Goal: Check status: Check status

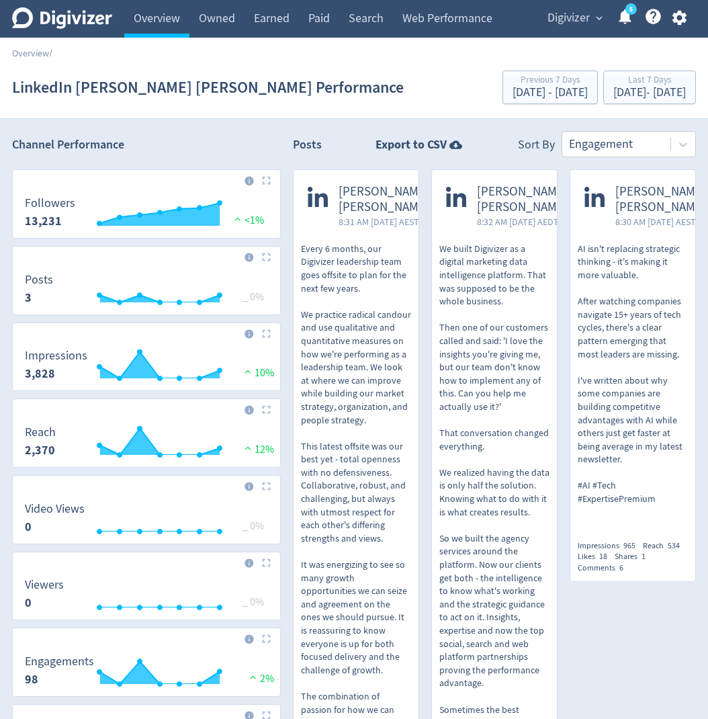
scroll to position [289, 0]
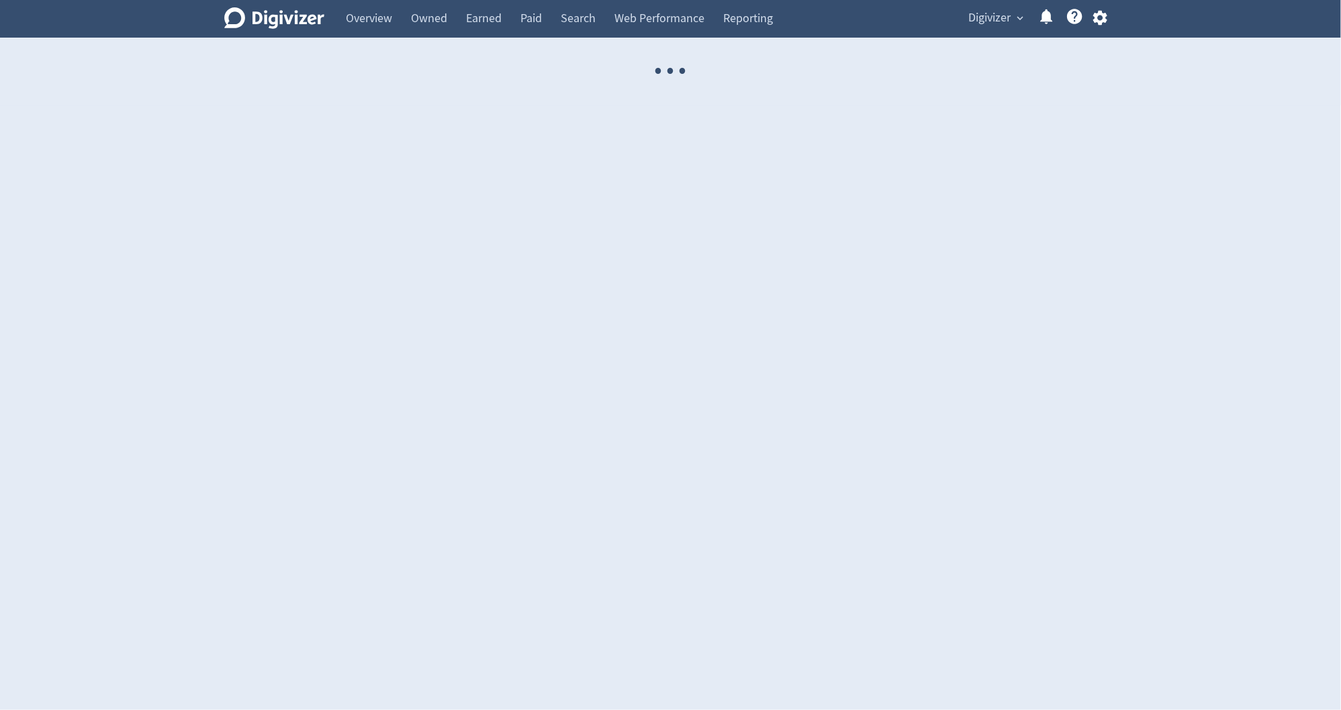
select select "USER"
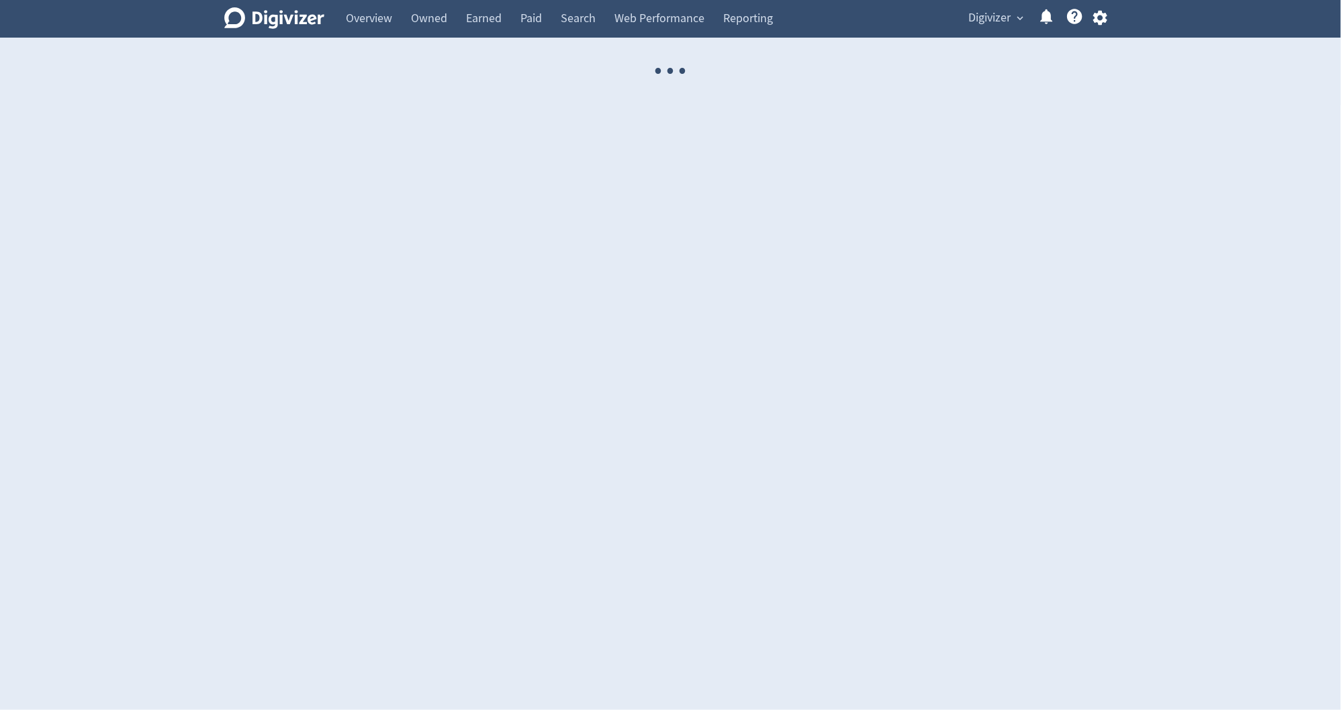
select select "USER"
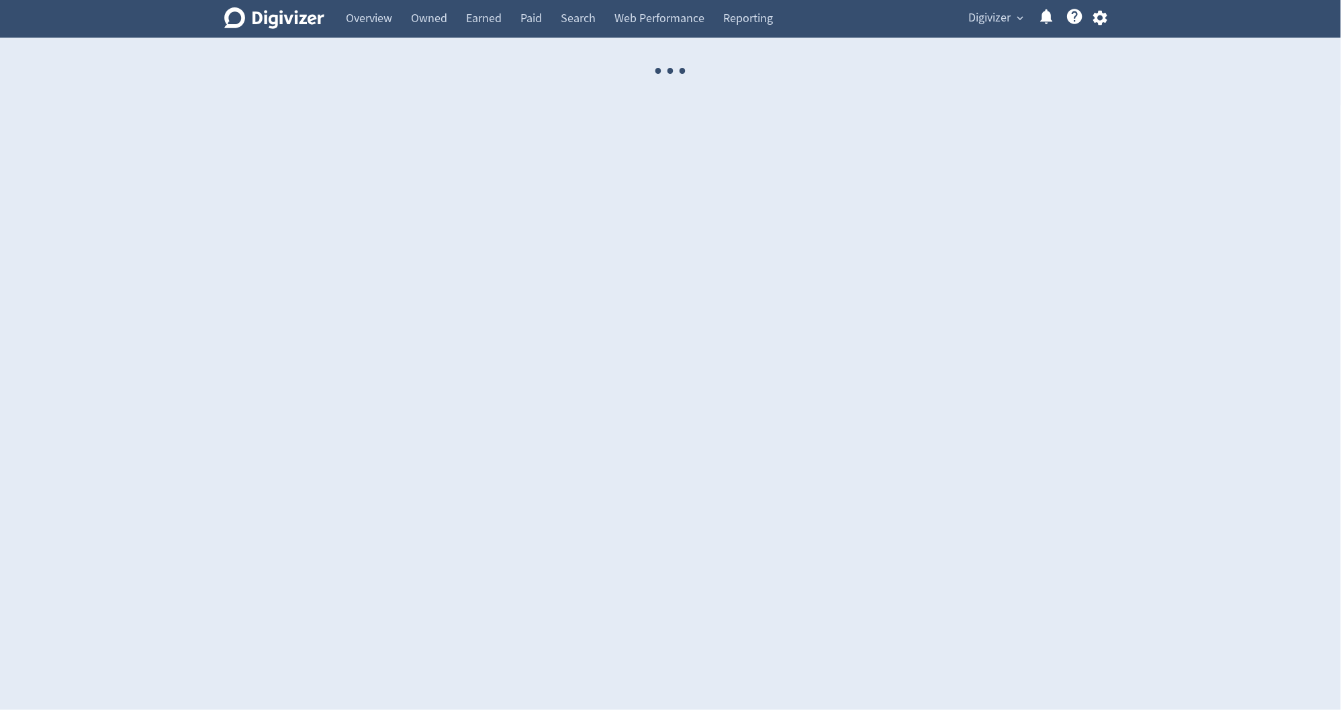
select select "USER"
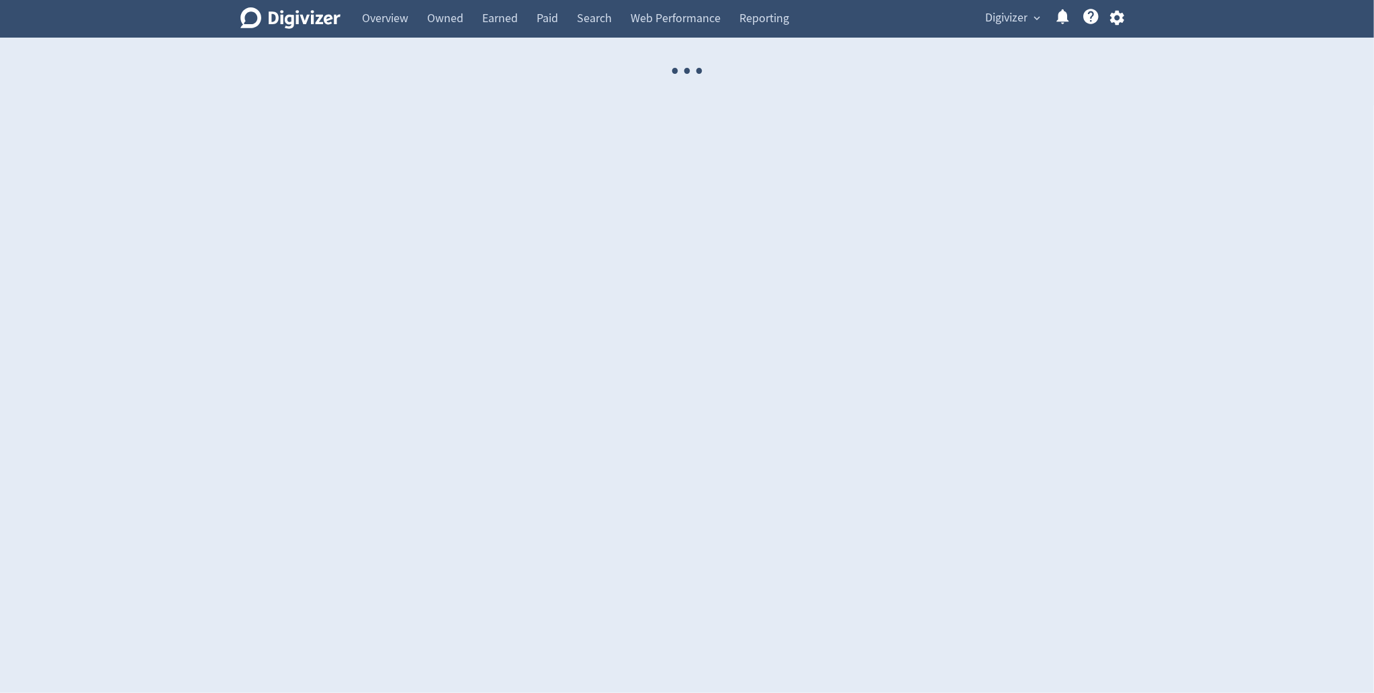
select select "USER"
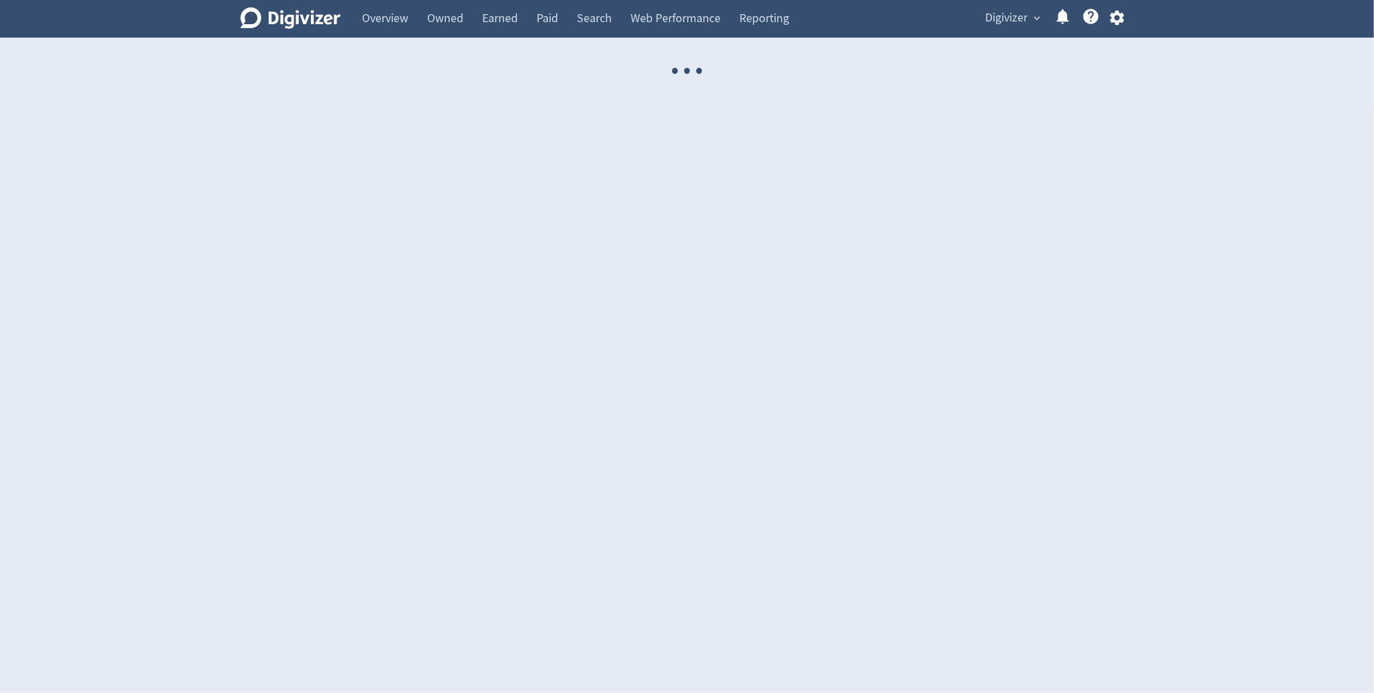
select select "USER"
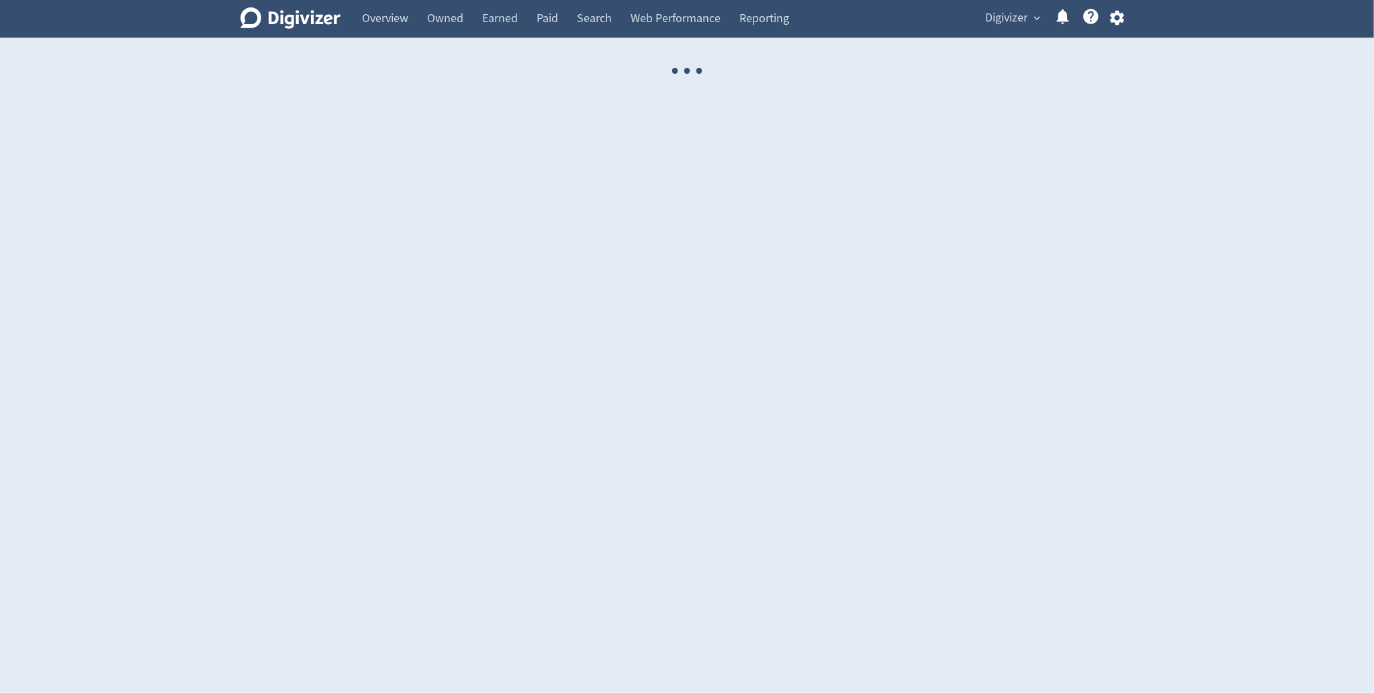
select select "USER"
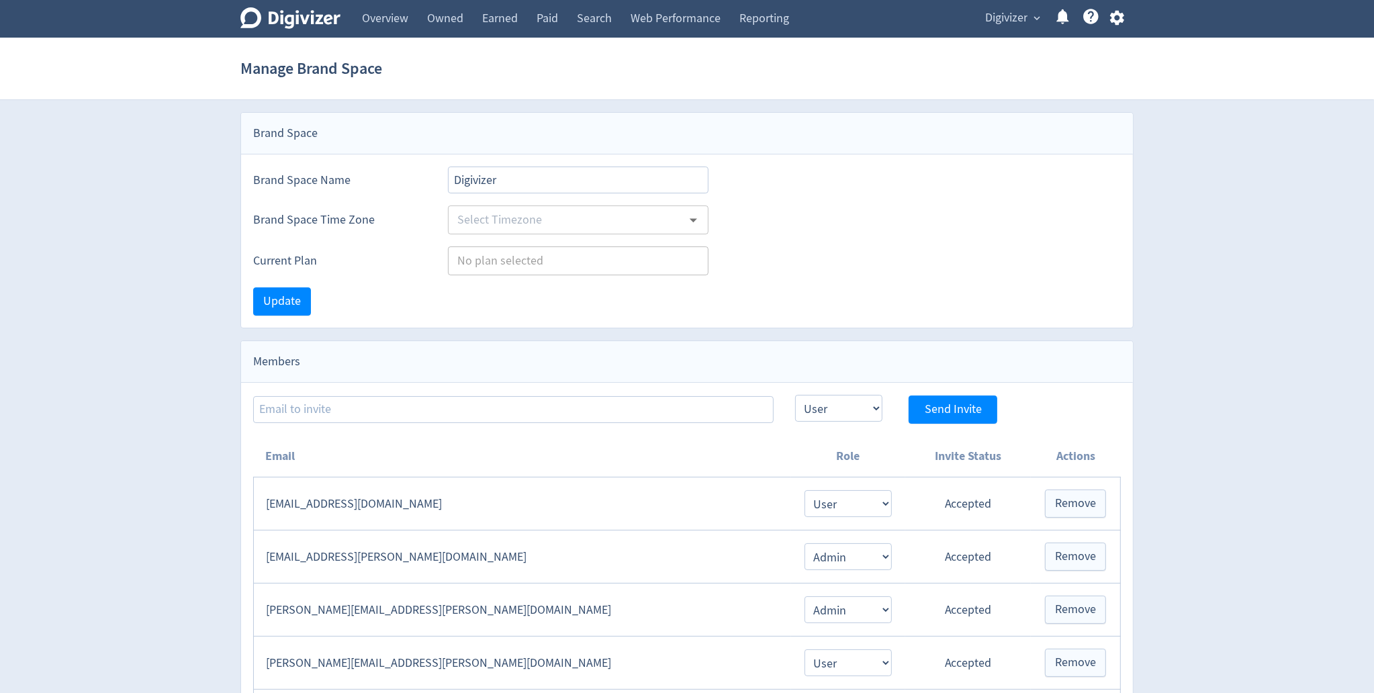
type input "[GEOGRAPHIC_DATA]/[GEOGRAPHIC_DATA]"
type input "Agencies"
click at [551, 25] on link "Paid" at bounding box center [547, 19] width 40 height 38
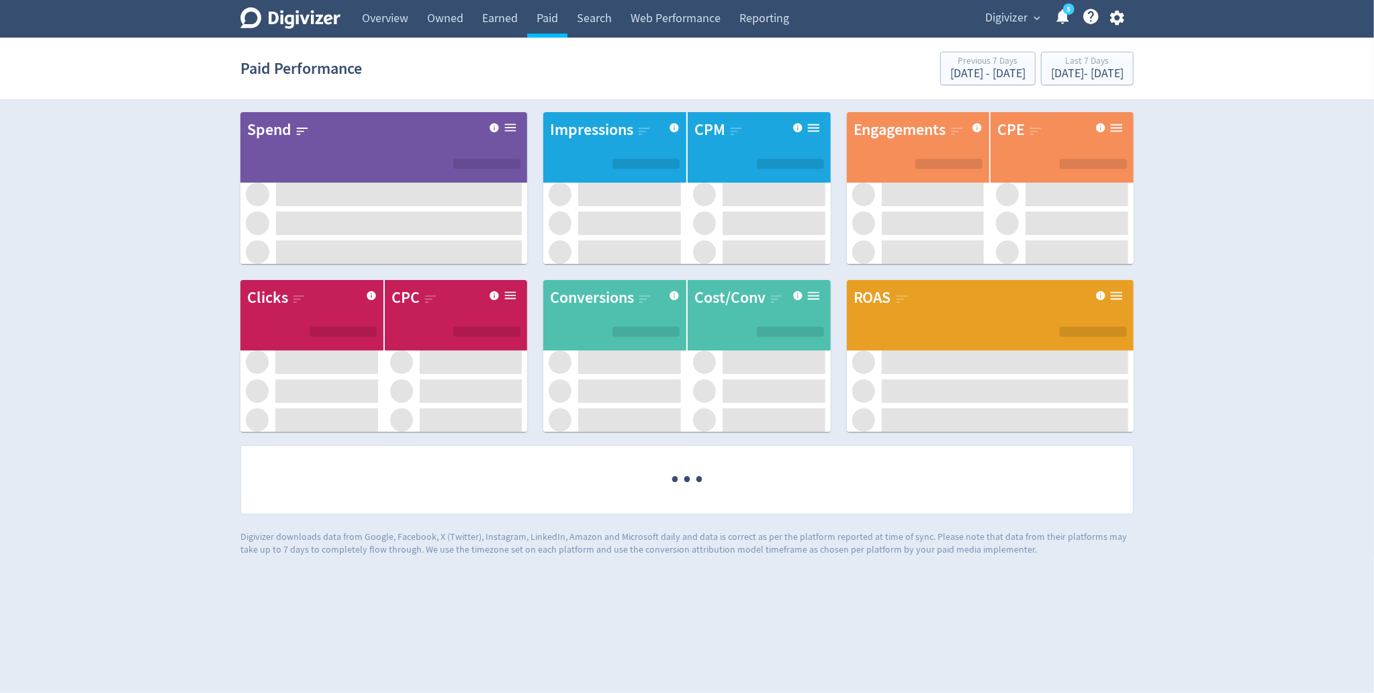
click at [1010, 13] on span "Digivizer" at bounding box center [1006, 17] width 42 height 21
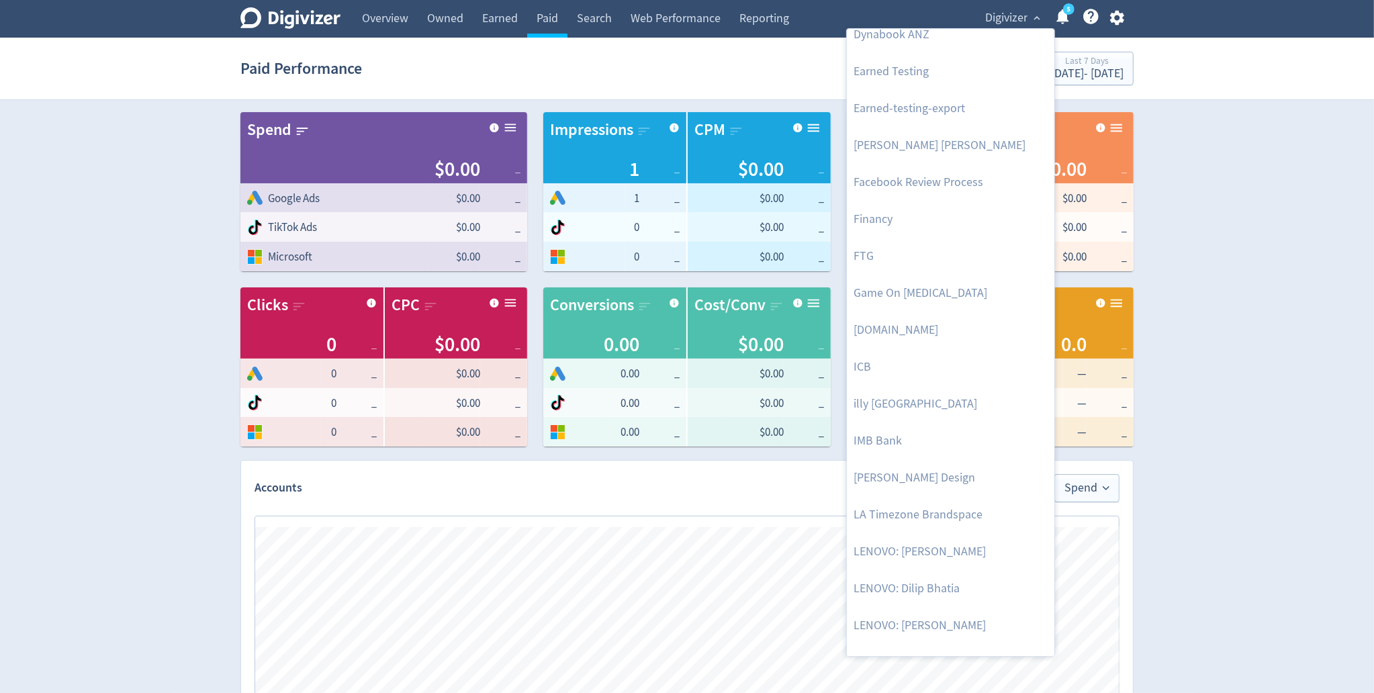
scroll to position [348, 0]
click at [898, 426] on link "IMB Bank" at bounding box center [951, 438] width 208 height 37
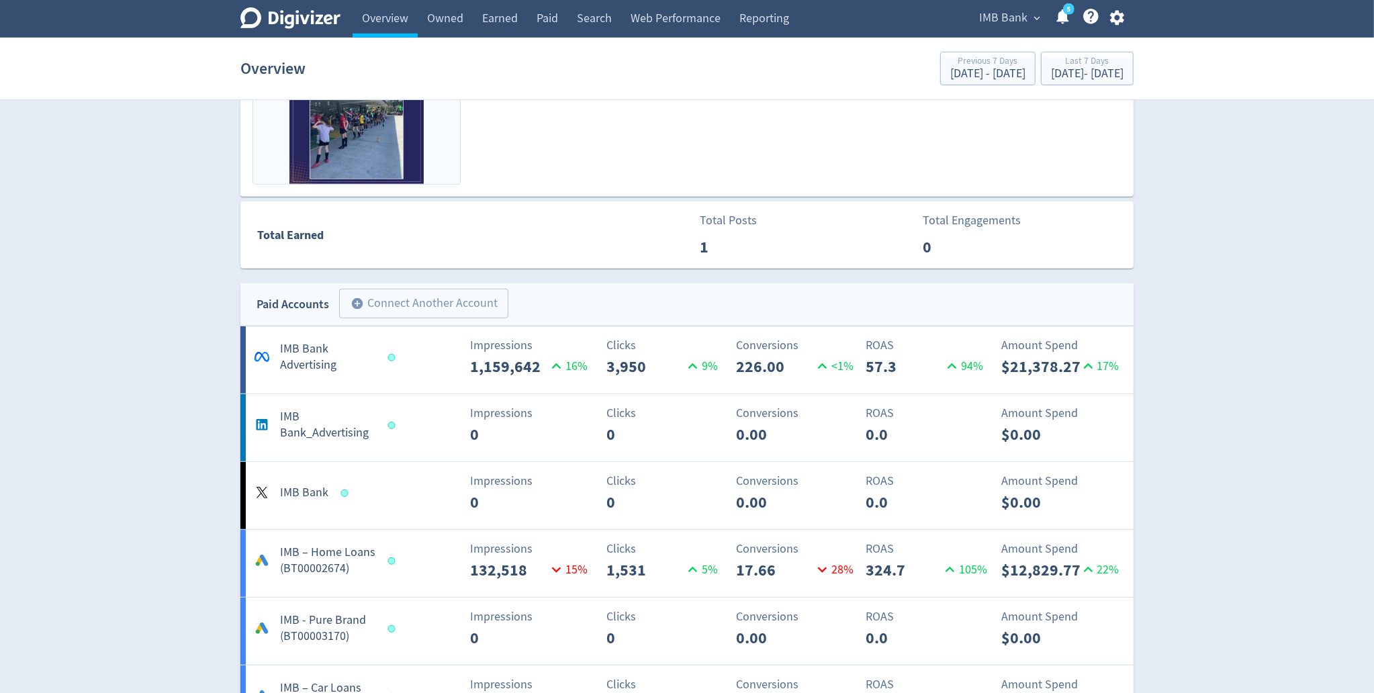
scroll to position [729, 0]
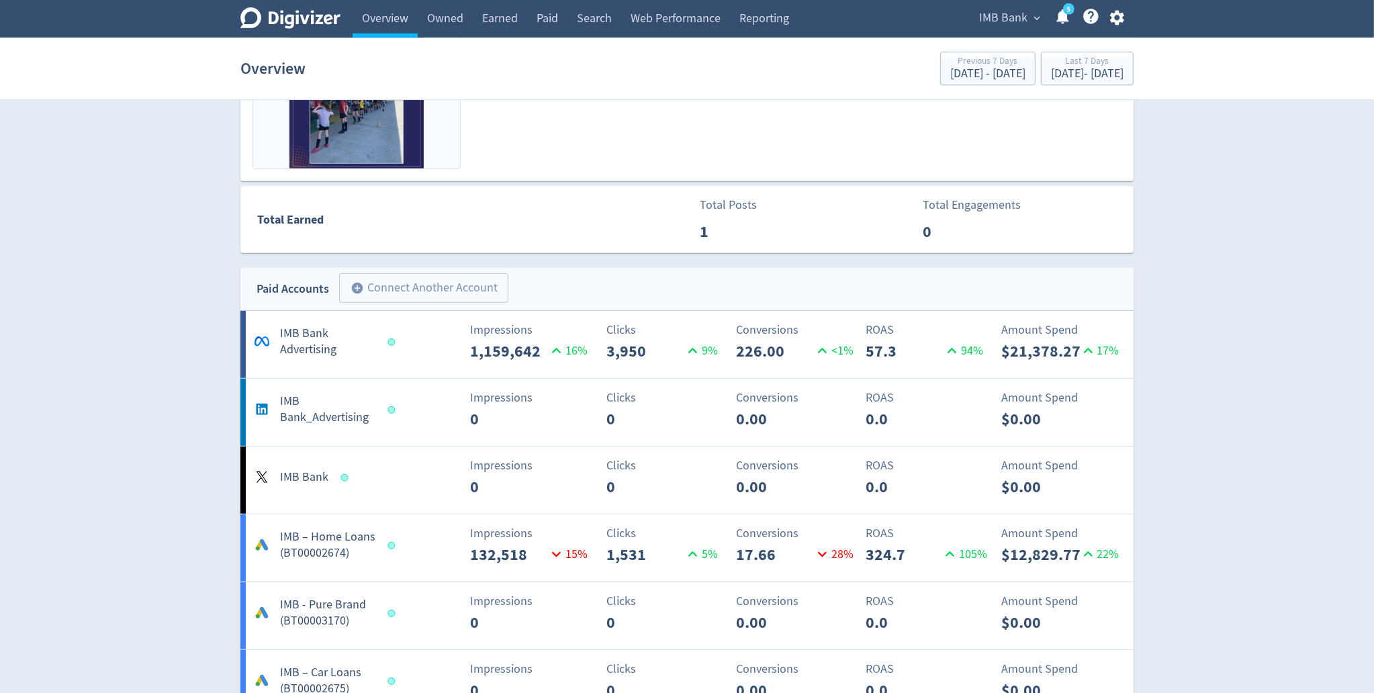
click at [396, 430] on Bank_Advertising-2 "IMB Bank_Advertising Impressions 0 Clicks 0 Conversions 0.00 ROAS 0.0 Amount Sp…" at bounding box center [686, 412] width 893 height 67
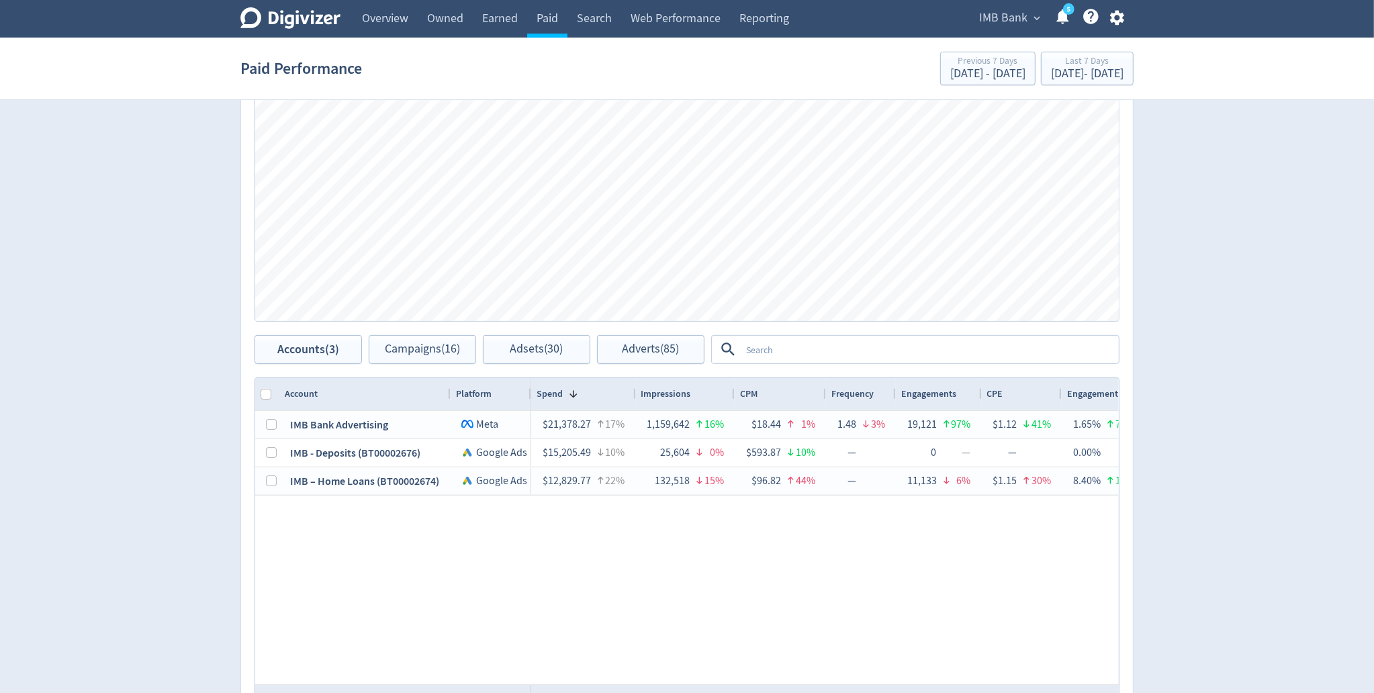
scroll to position [633, 0]
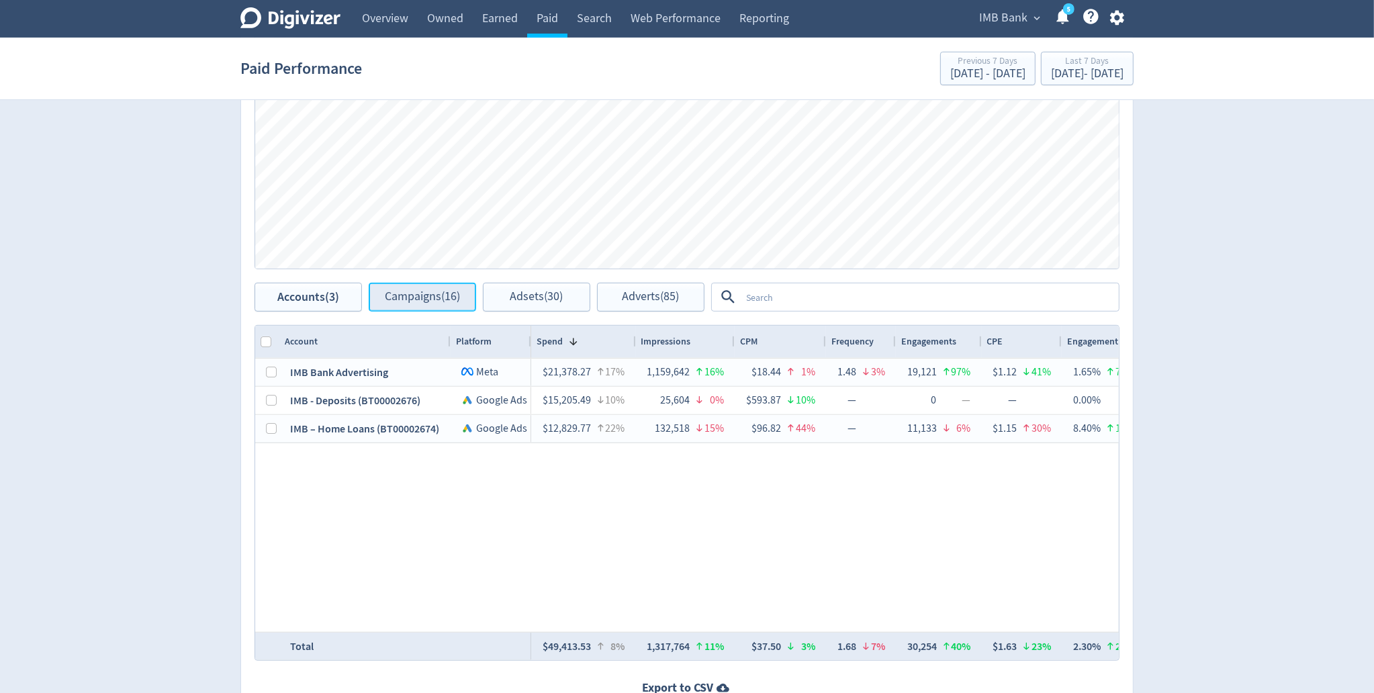
click at [415, 301] on span "Campaigns (16)" at bounding box center [422, 297] width 75 height 13
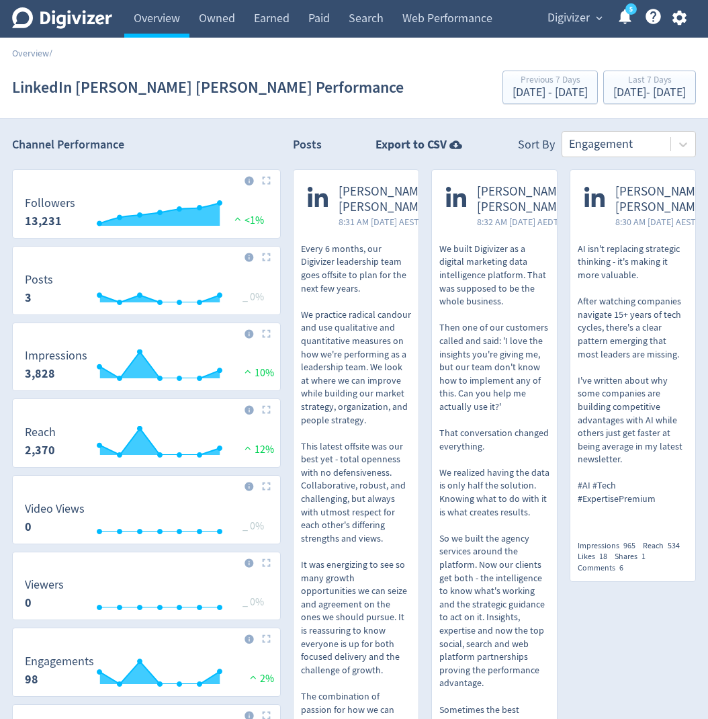
scroll to position [289, 0]
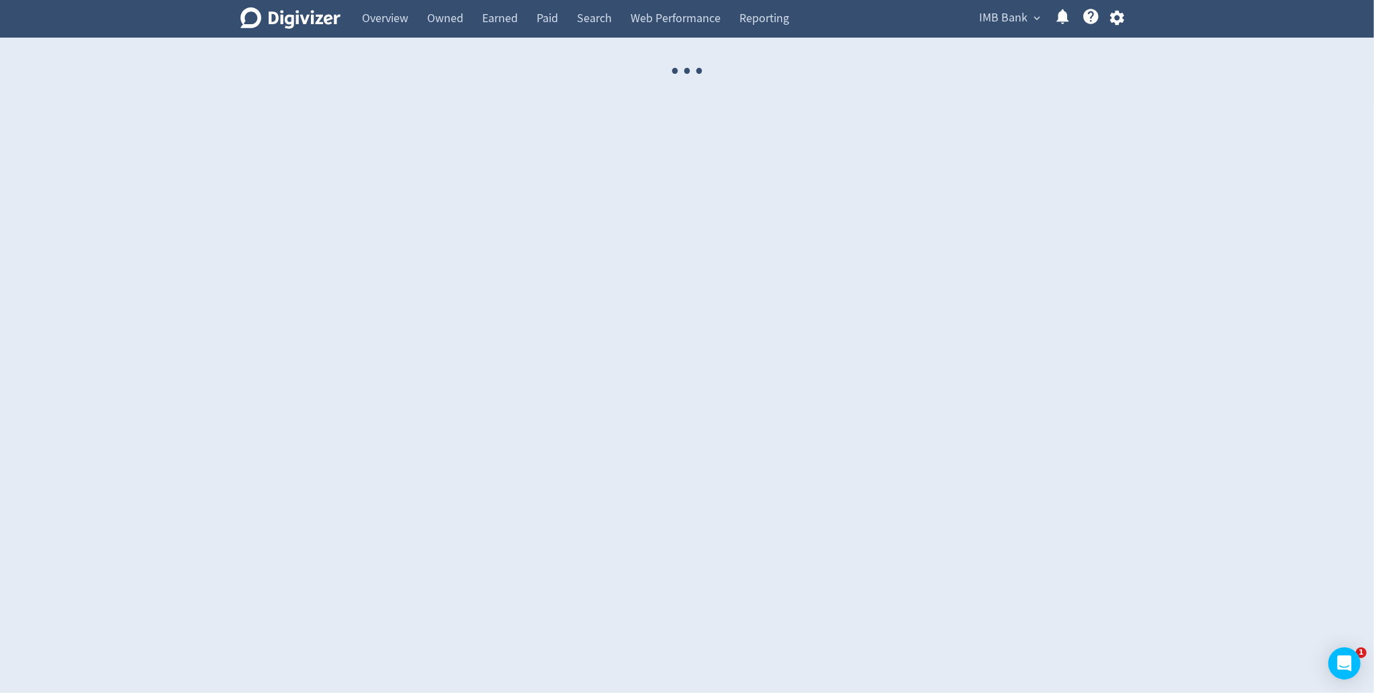
select select "USER"
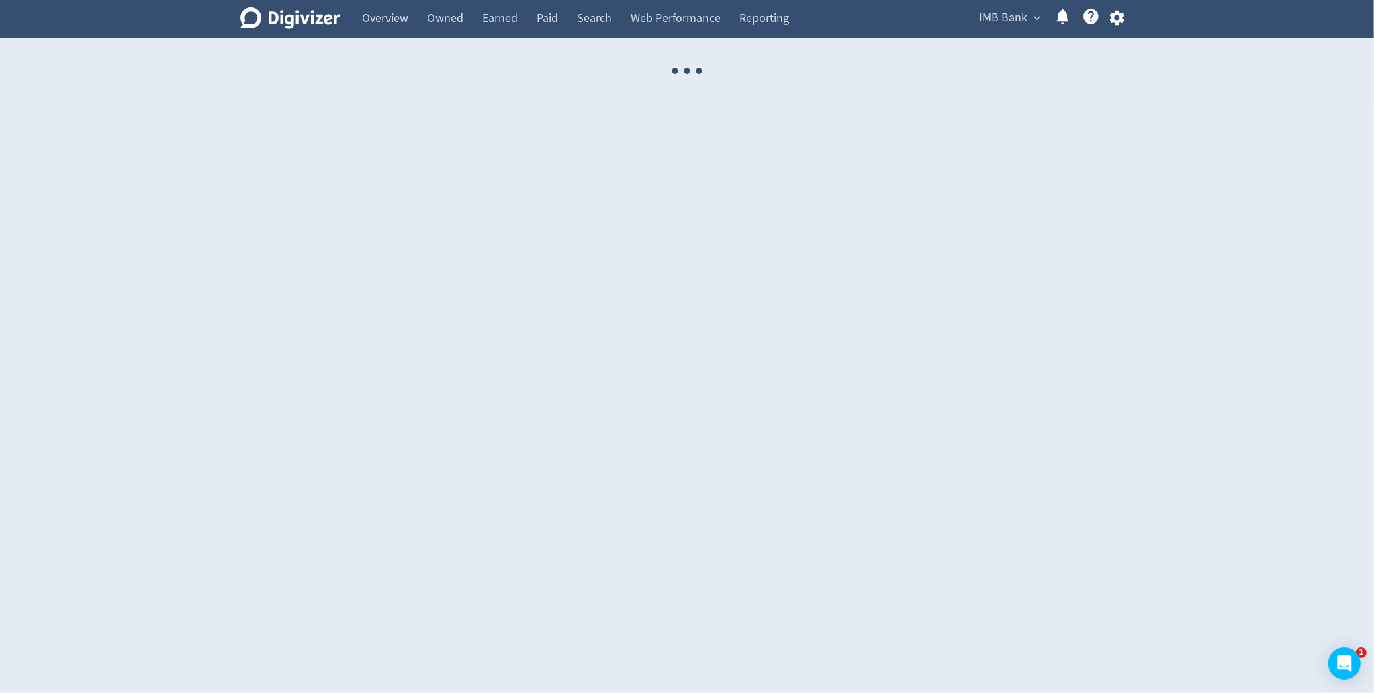
select select "USER"
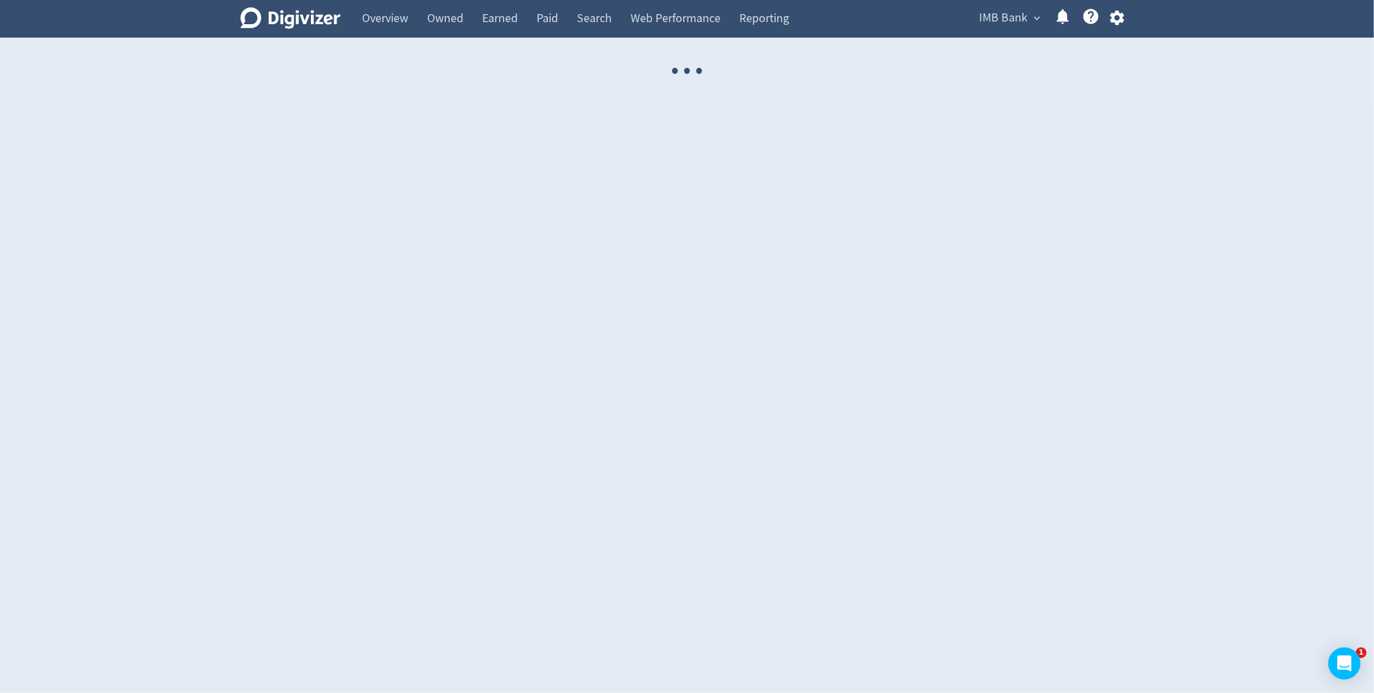
select select "USER"
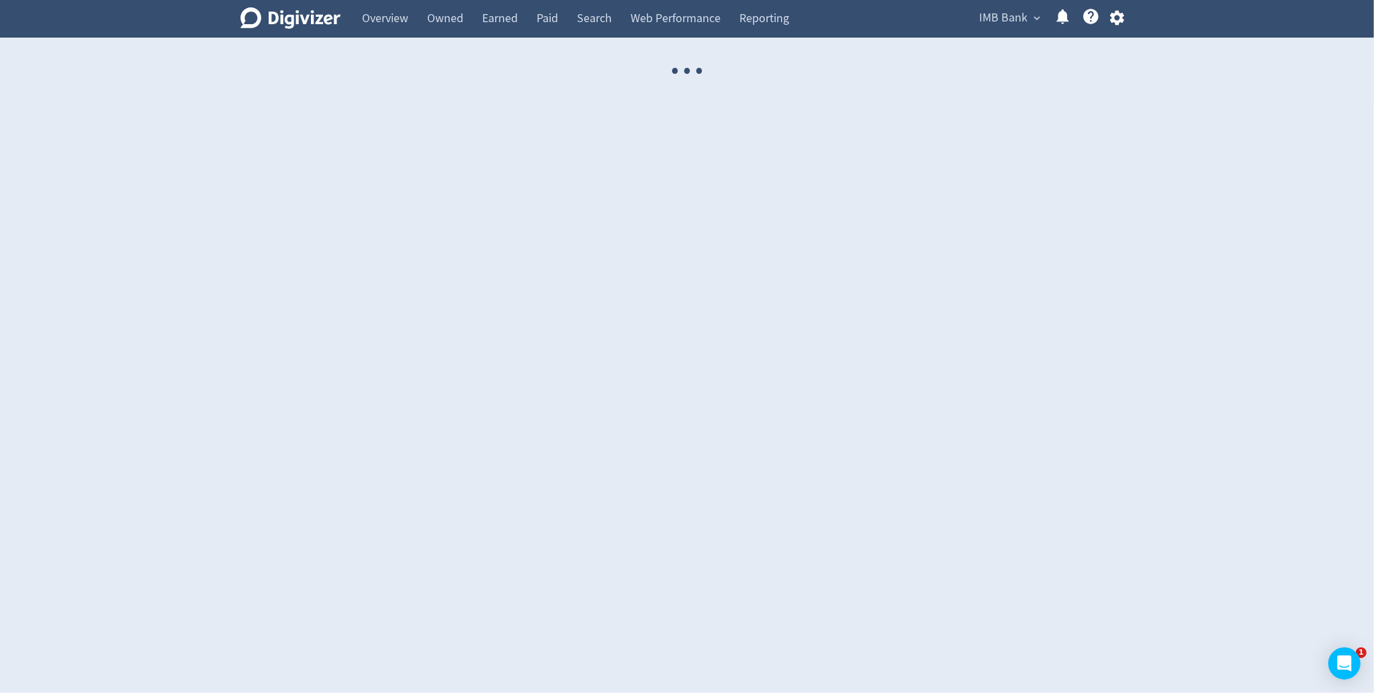
select select "USER"
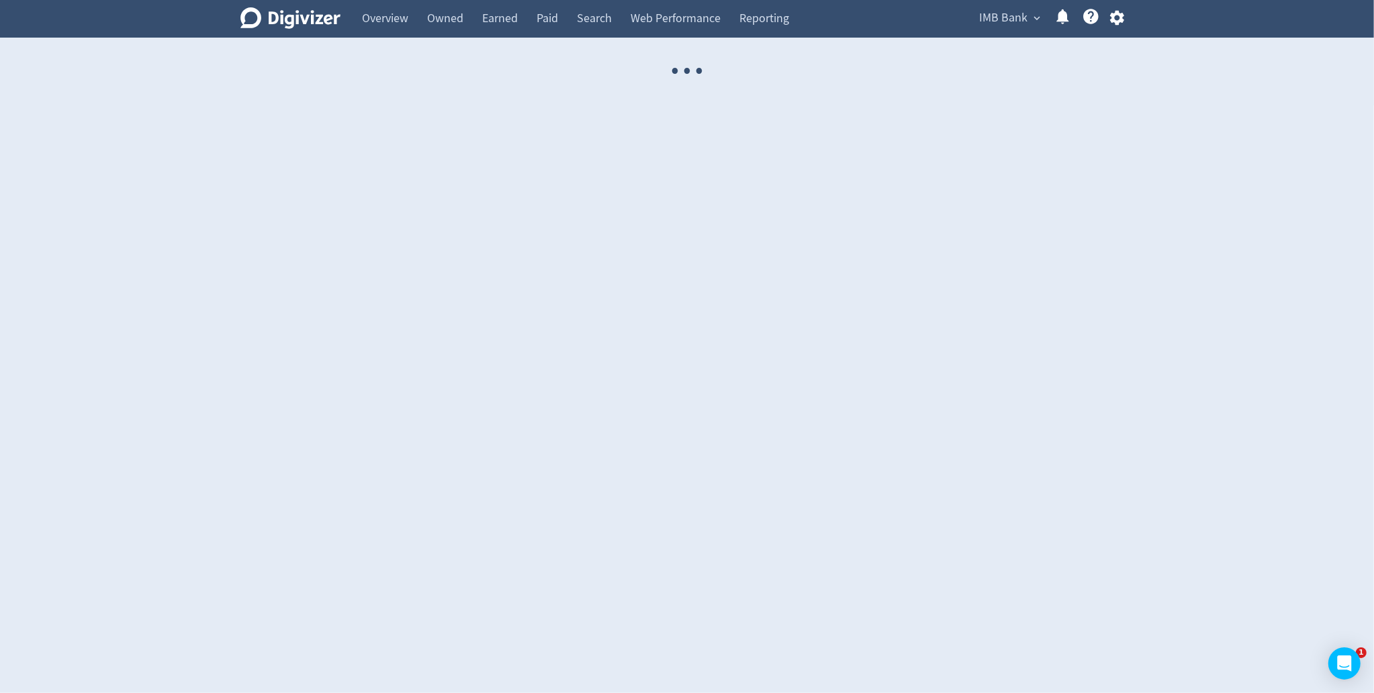
select select "USER"
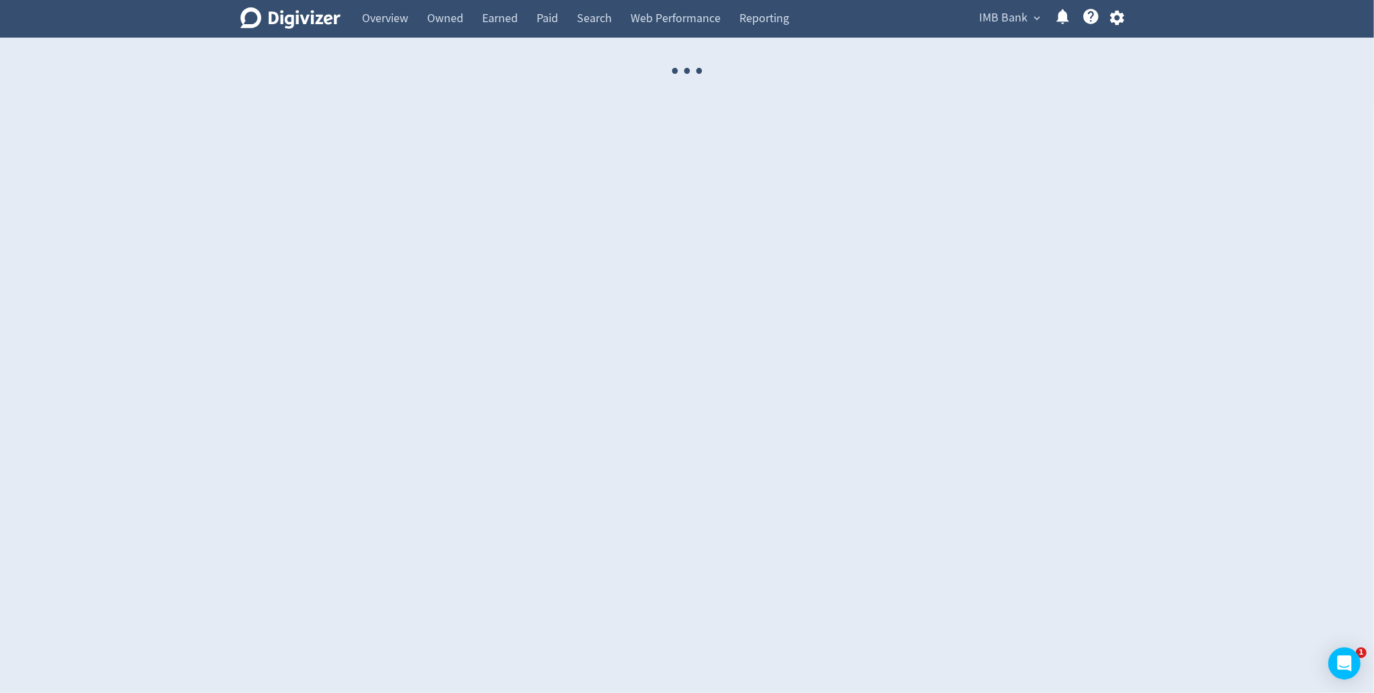
select select "USER"
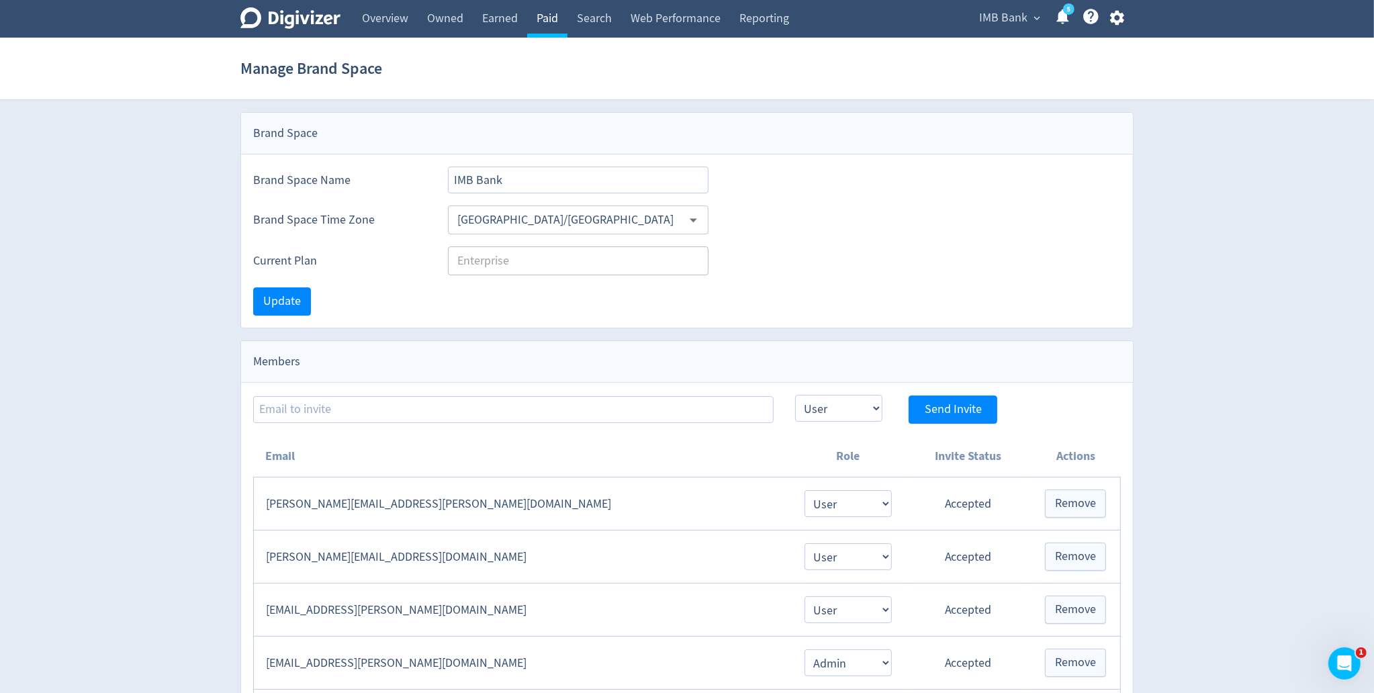
click at [550, 15] on link "Paid" at bounding box center [547, 19] width 40 height 38
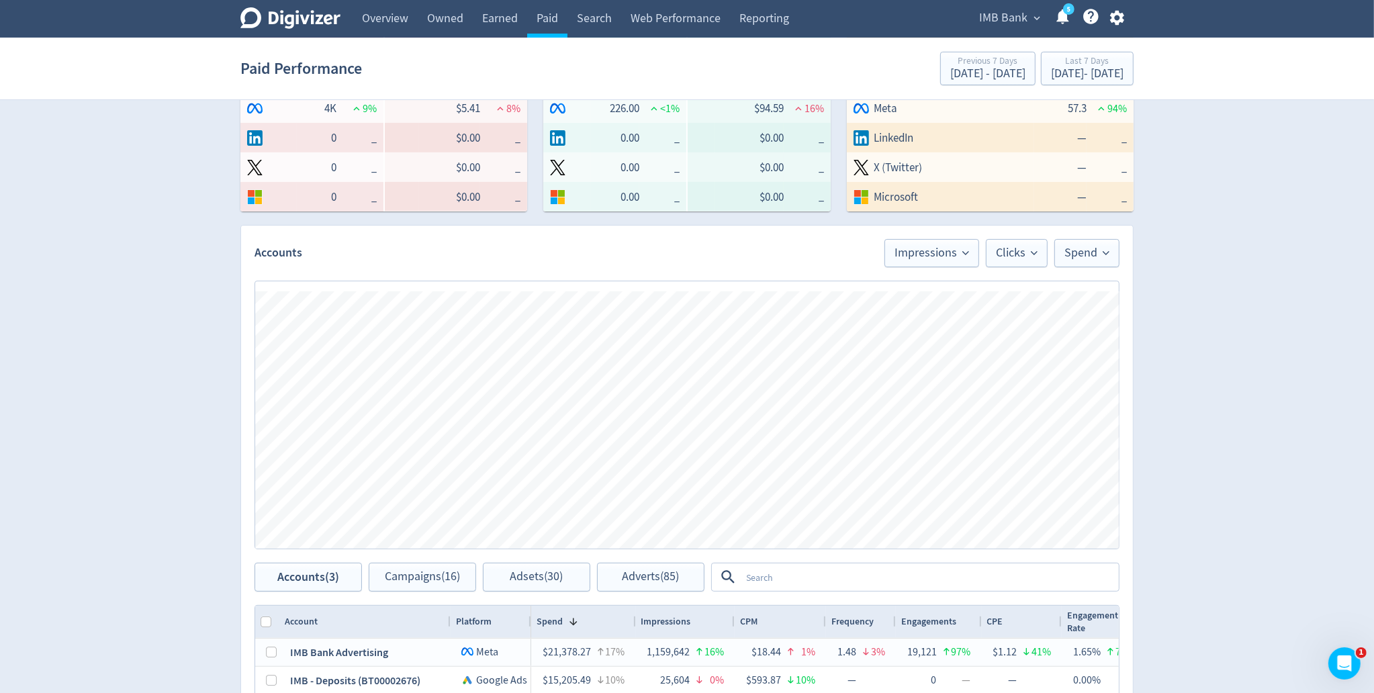
scroll to position [541, 0]
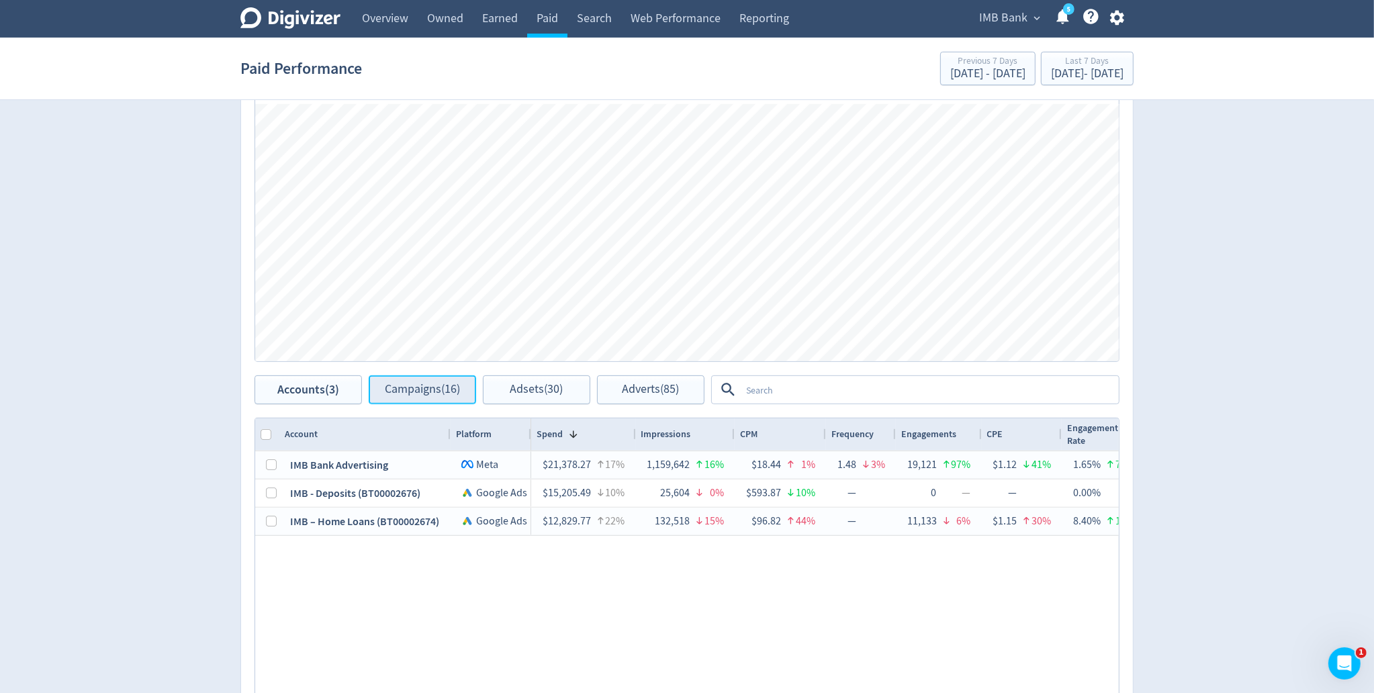
click at [441, 389] on span "Campaigns (16)" at bounding box center [422, 389] width 75 height 13
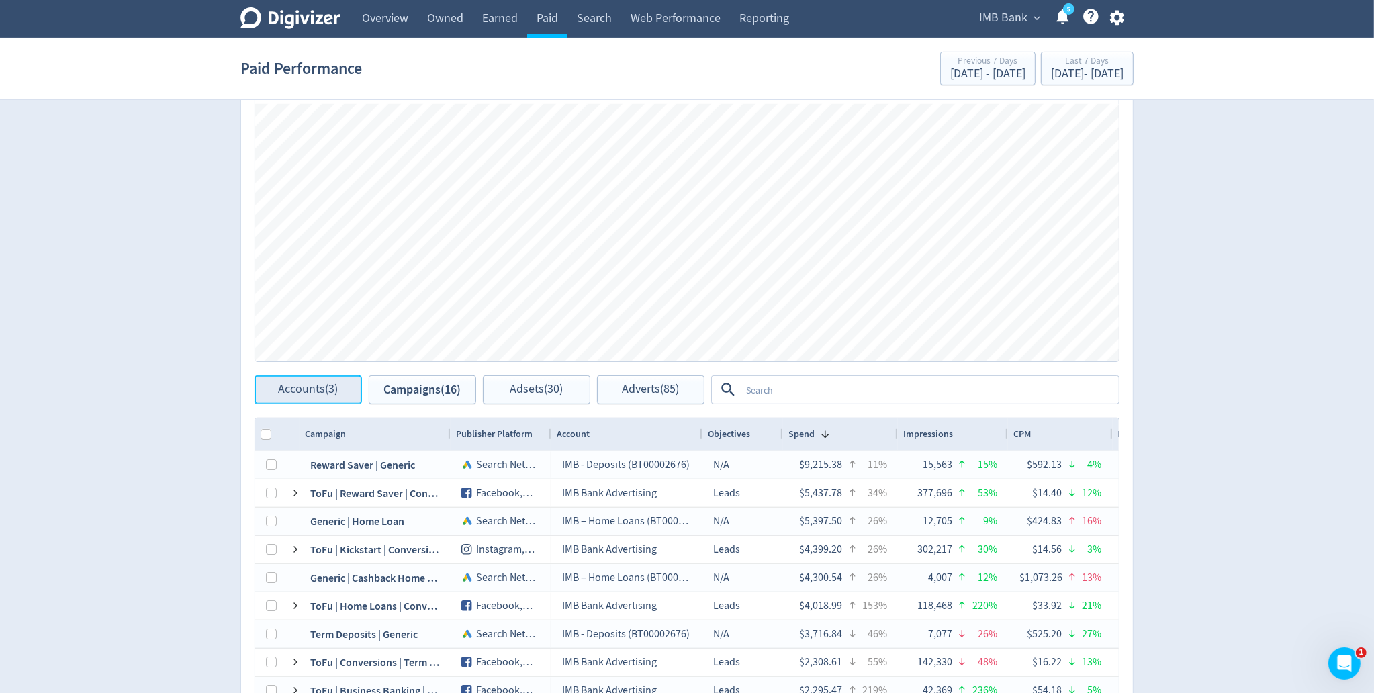
click at [323, 393] on span "Accounts (3)" at bounding box center [309, 389] width 60 height 13
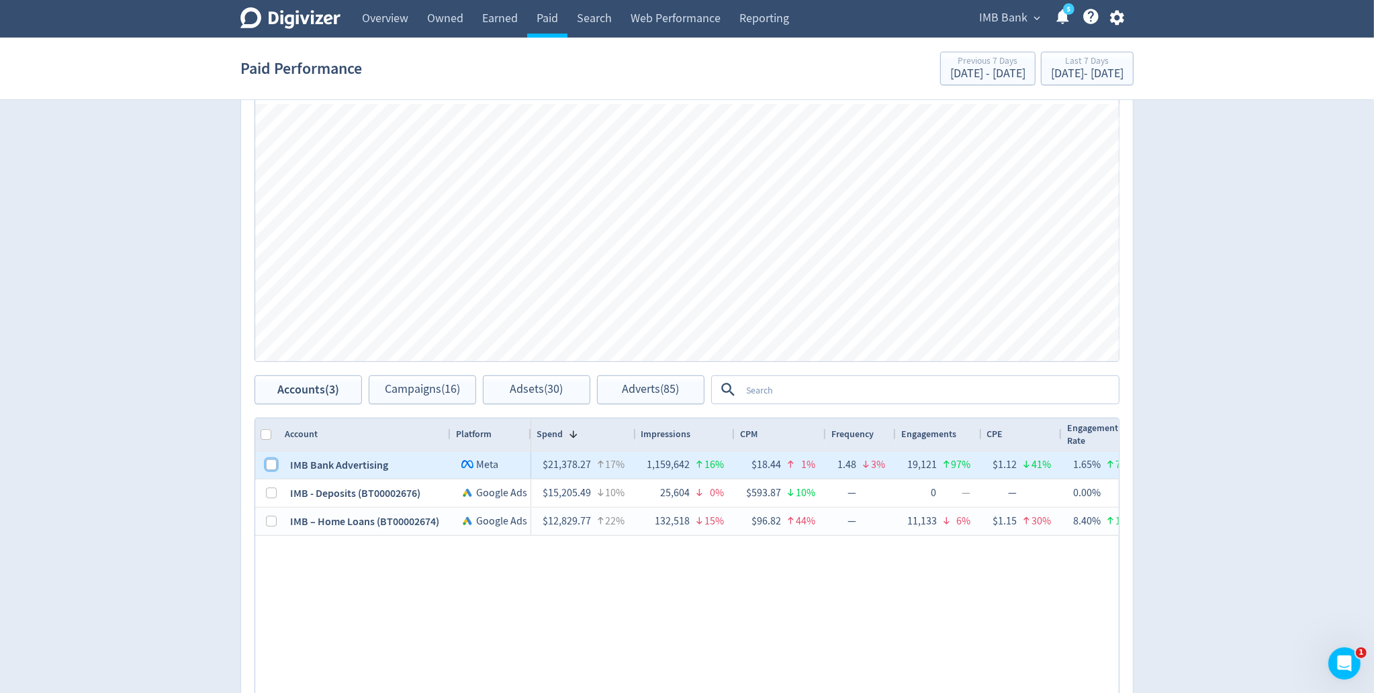
click at [272, 462] on input "Press Space to toggle row selection (unchecked)" at bounding box center [271, 464] width 11 height 11
checkbox input "true"
checkbox input "false"
click at [407, 387] on span "Campaigns (7)" at bounding box center [422, 389] width 69 height 13
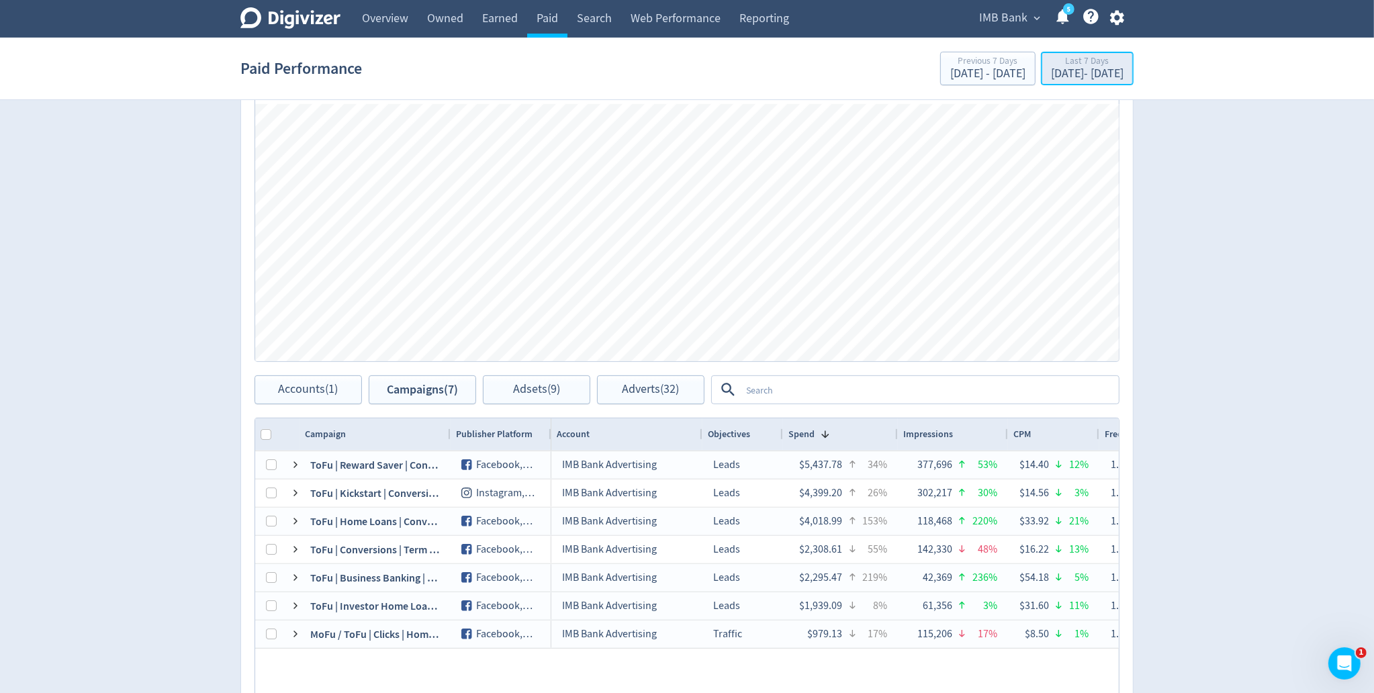
click at [1073, 71] on div "[DATE] - [DATE]" at bounding box center [1087, 74] width 73 height 12
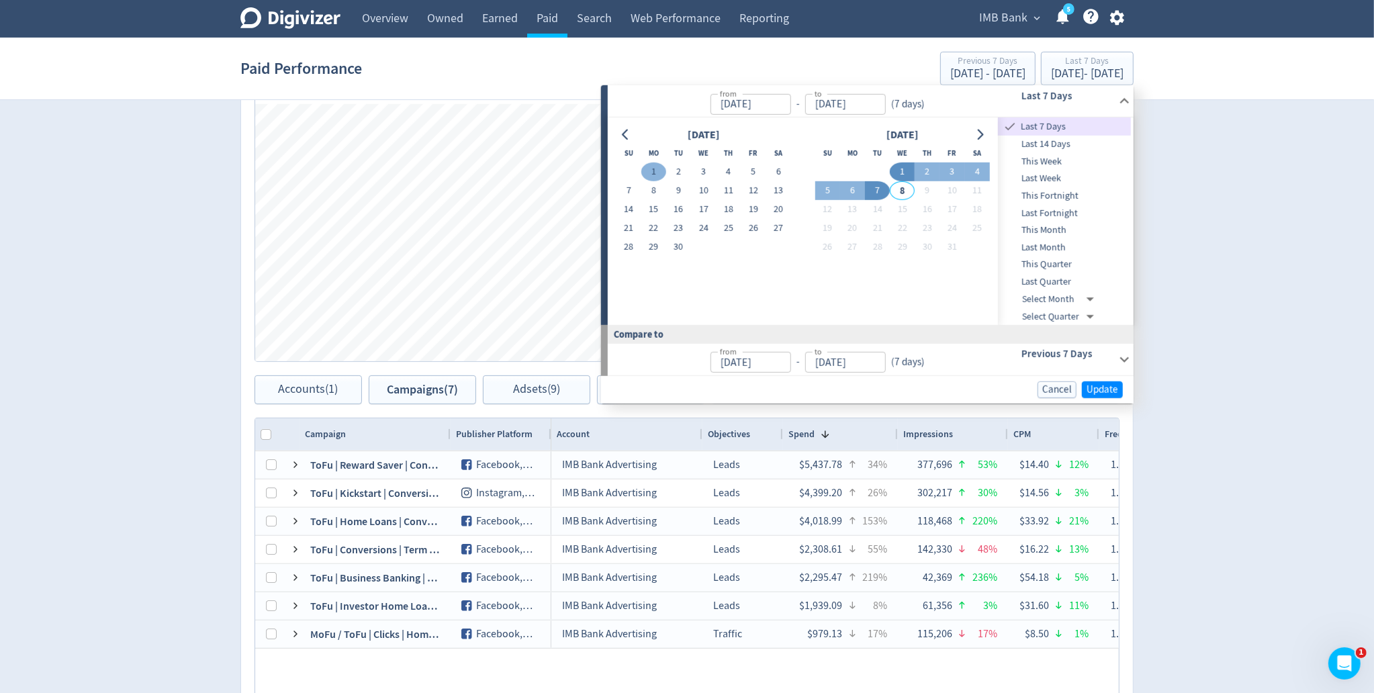
click at [656, 171] on button "1" at bounding box center [653, 172] width 25 height 19
type input "[DATE]"
click at [629, 189] on button "7" at bounding box center [628, 190] width 25 height 19
type input "[DATE]"
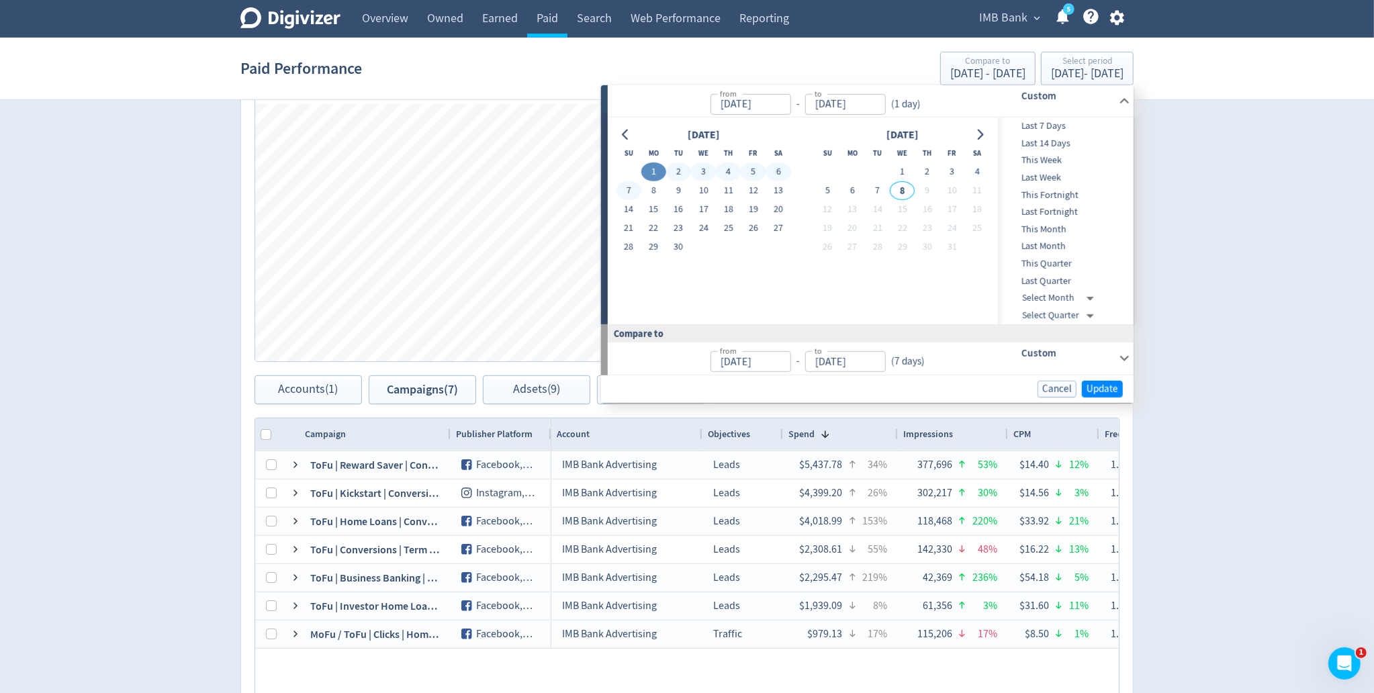
type input "[DATE]"
click at [1101, 387] on span "Update" at bounding box center [1103, 388] width 32 height 10
